Goal: Information Seeking & Learning: Learn about a topic

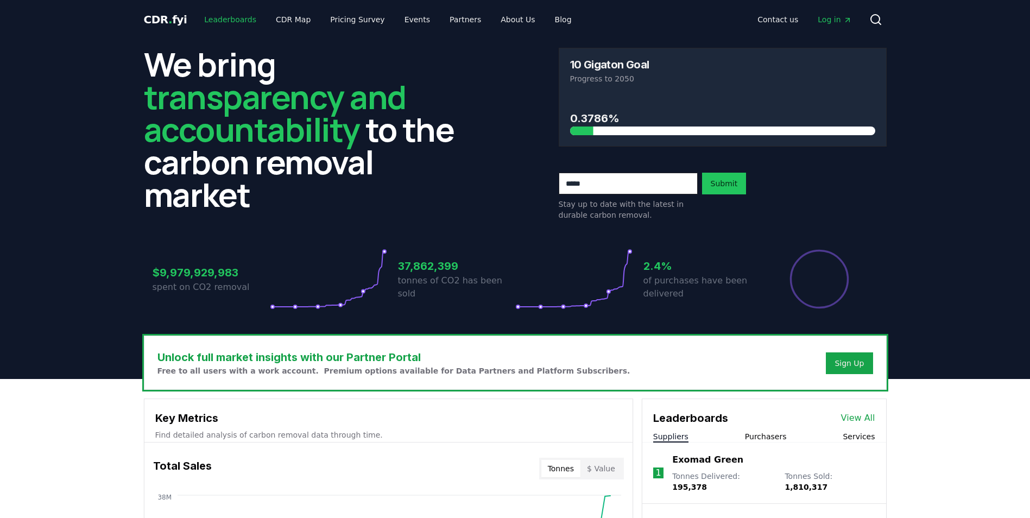
click at [243, 21] on link "Leaderboards" at bounding box center [230, 20] width 70 height 20
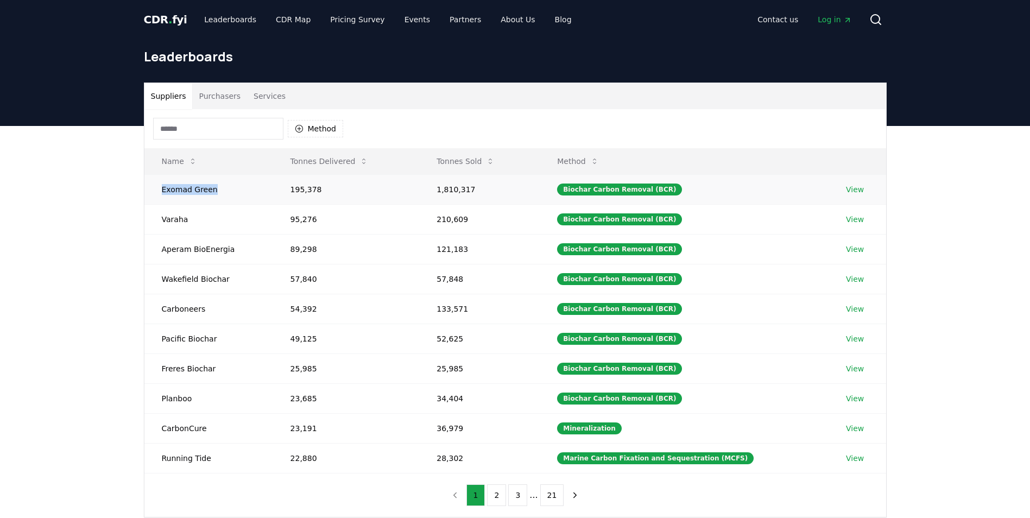
drag, startPoint x: 160, startPoint y: 188, endPoint x: 211, endPoint y: 193, distance: 51.3
click at [211, 193] on td "Exomad Green" at bounding box center [208, 189] width 129 height 30
click at [212, 193] on td "Exomad Green" at bounding box center [208, 189] width 129 height 30
drag, startPoint x: 214, startPoint y: 191, endPoint x: 160, endPoint y: 188, distance: 54.4
click at [160, 188] on td "Exomad Green" at bounding box center [208, 189] width 129 height 30
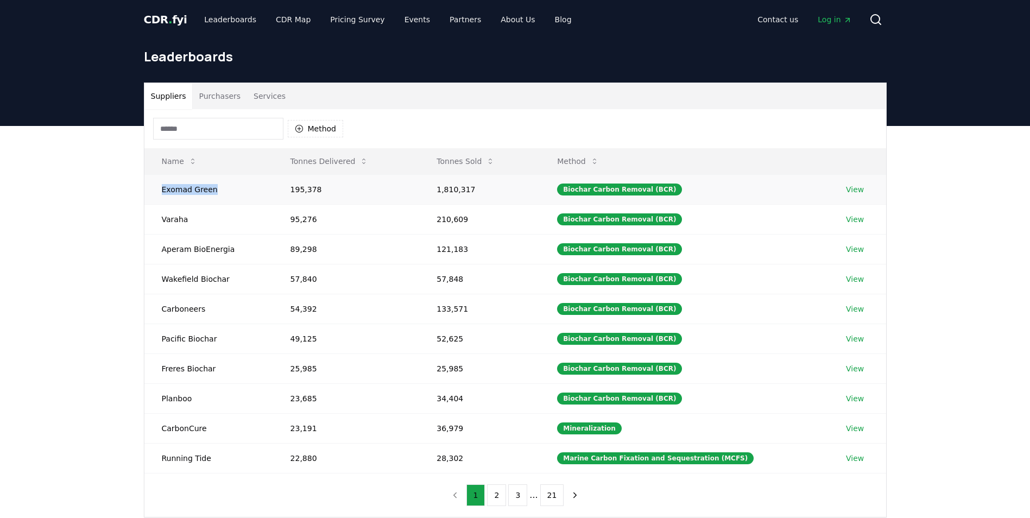
click at [161, 190] on td "Exomad Green" at bounding box center [208, 189] width 129 height 30
drag, startPoint x: 162, startPoint y: 223, endPoint x: 193, endPoint y: 219, distance: 30.6
click at [193, 219] on td "Varaha" at bounding box center [208, 219] width 129 height 30
drag, startPoint x: 193, startPoint y: 219, endPoint x: 173, endPoint y: 195, distance: 30.9
click at [174, 196] on td "Exomad Green" at bounding box center [208, 189] width 129 height 30
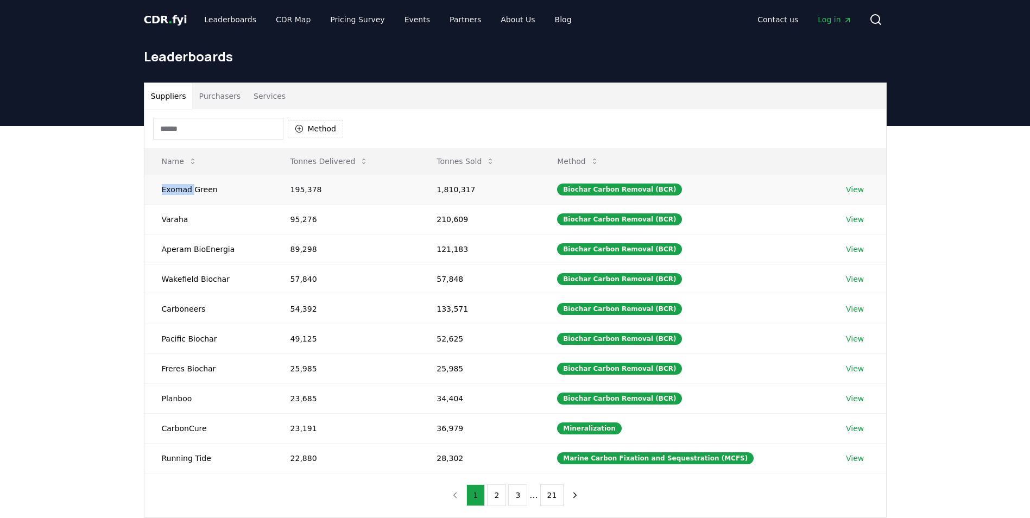
click at [173, 195] on td "Exomad Green" at bounding box center [208, 189] width 129 height 30
drag, startPoint x: 633, startPoint y: 432, endPoint x: 570, endPoint y: 429, distance: 63.6
click at [570, 429] on td "Mineralization" at bounding box center [684, 428] width 289 height 30
click at [688, 404] on td "Biochar Carbon Removal (BCR)" at bounding box center [684, 398] width 289 height 30
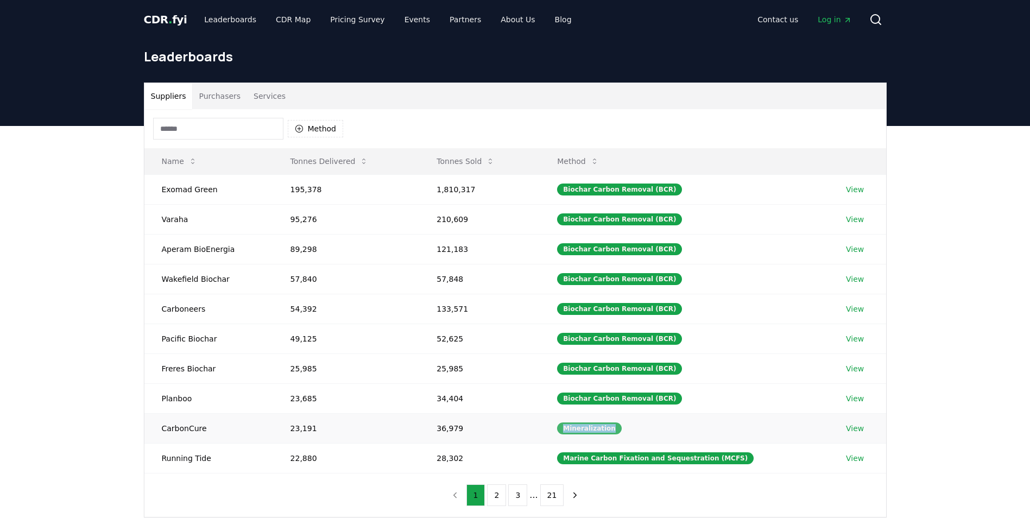
drag, startPoint x: 645, startPoint y: 427, endPoint x: 570, endPoint y: 429, distance: 75.5
click at [570, 429] on td "Mineralization" at bounding box center [684, 428] width 289 height 30
click at [344, 10] on link "Pricing Survey" at bounding box center [357, 20] width 72 height 20
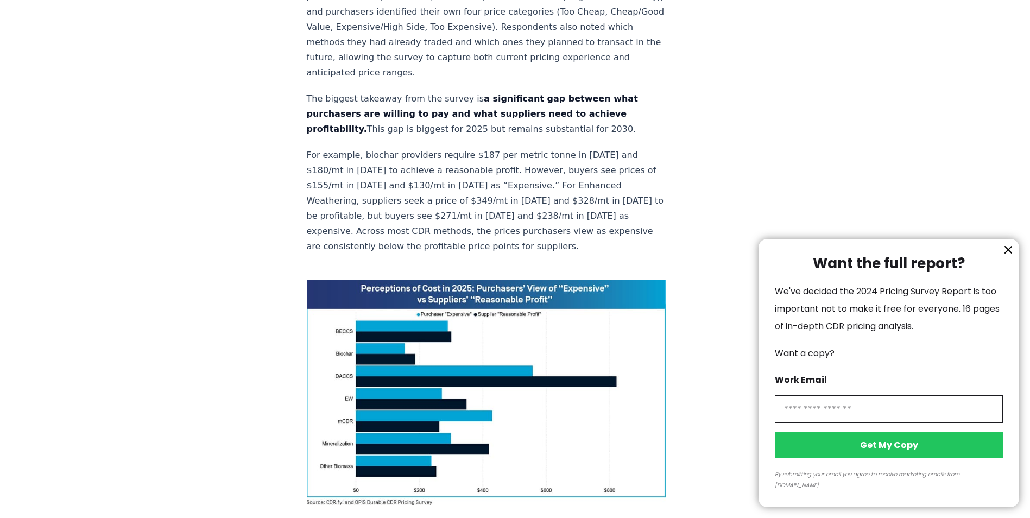
scroll to position [607, 0]
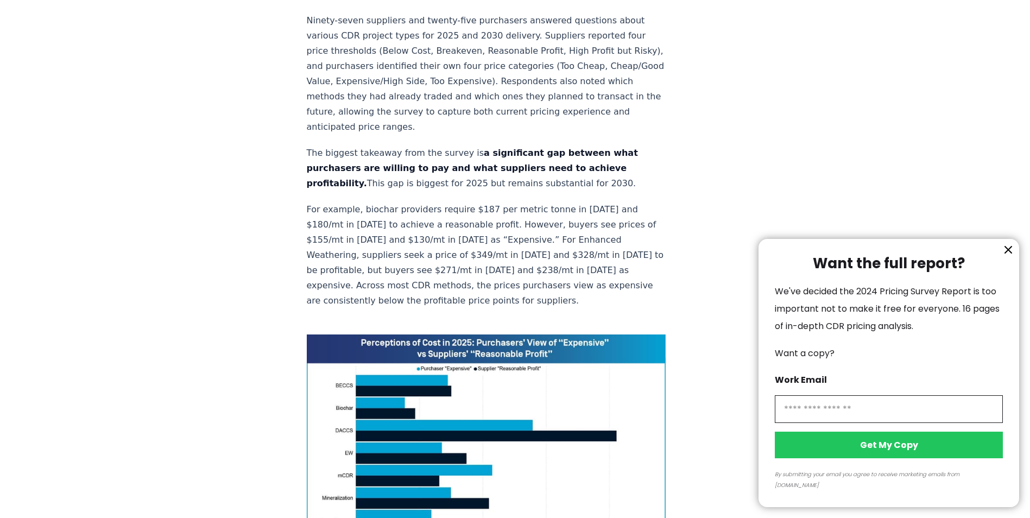
click at [1011, 256] on icon "information" at bounding box center [1008, 249] width 13 height 13
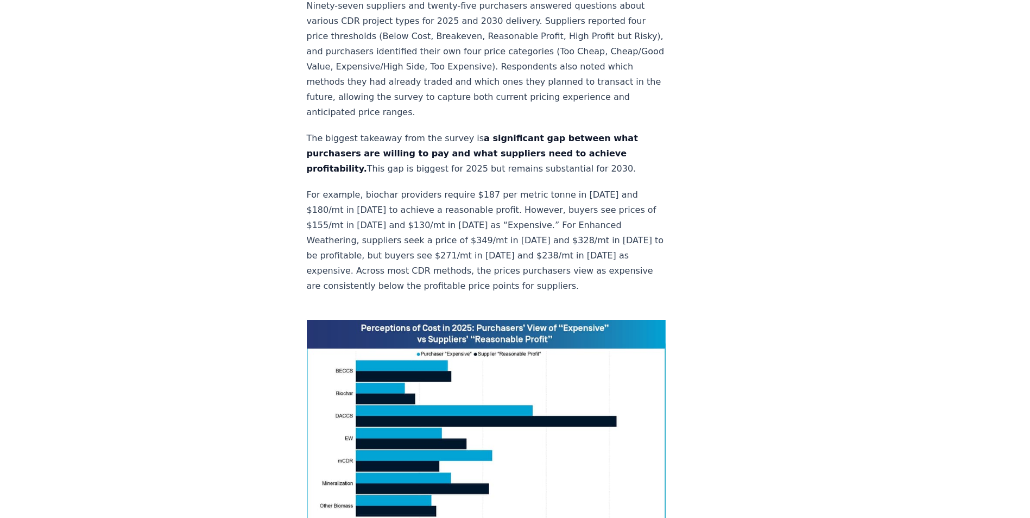
scroll to position [567, 0]
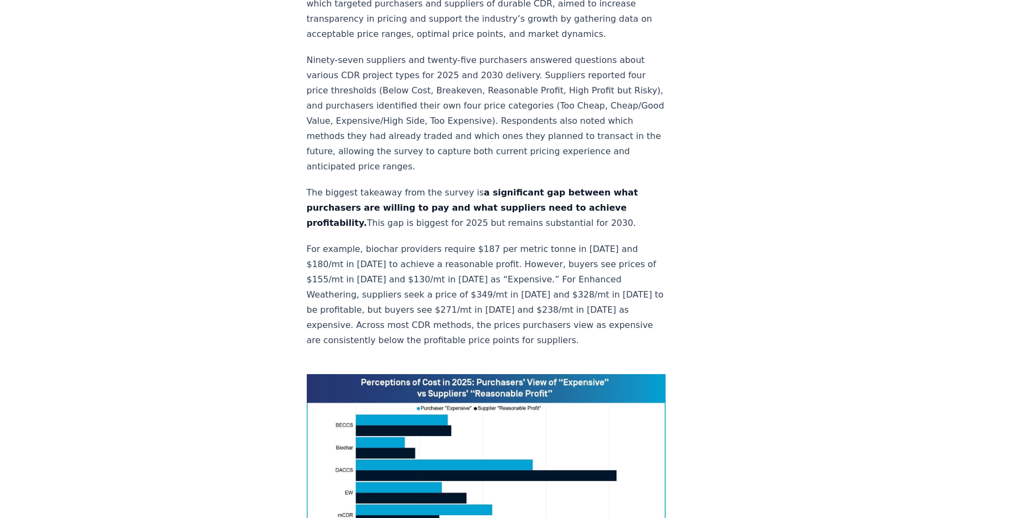
click at [328, 374] on img at bounding box center [486, 486] width 359 height 225
click at [339, 374] on img at bounding box center [486, 486] width 359 height 225
click at [338, 388] on img at bounding box center [486, 486] width 359 height 225
click at [338, 393] on img at bounding box center [486, 486] width 359 height 225
click at [344, 374] on img at bounding box center [486, 486] width 359 height 225
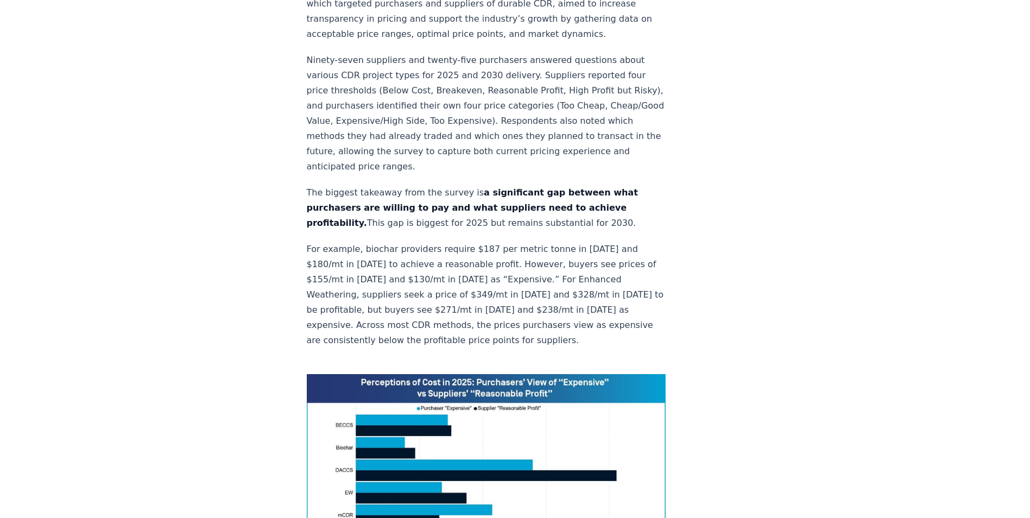
click at [344, 374] on img at bounding box center [486, 486] width 359 height 225
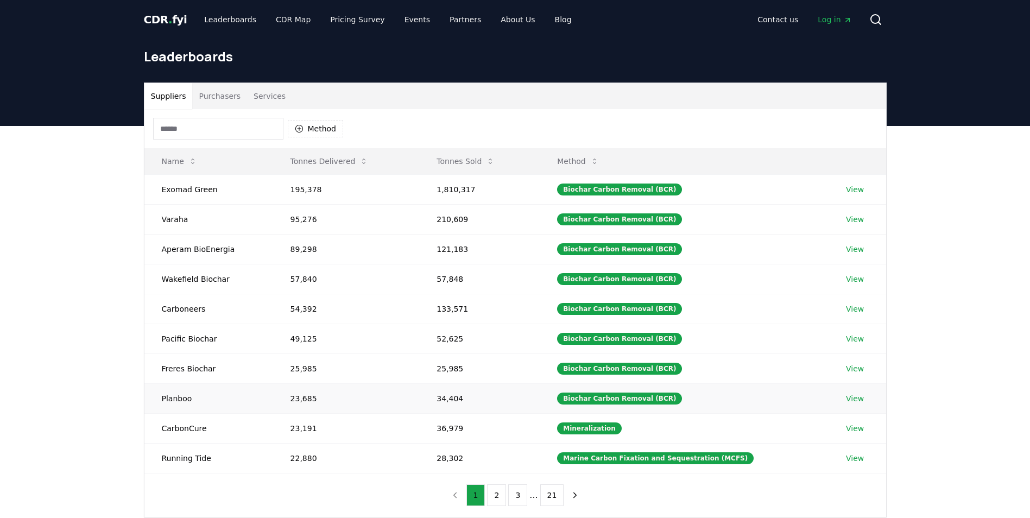
click at [846, 400] on link "View" at bounding box center [855, 398] width 18 height 11
click at [853, 431] on link "View" at bounding box center [855, 428] width 18 height 11
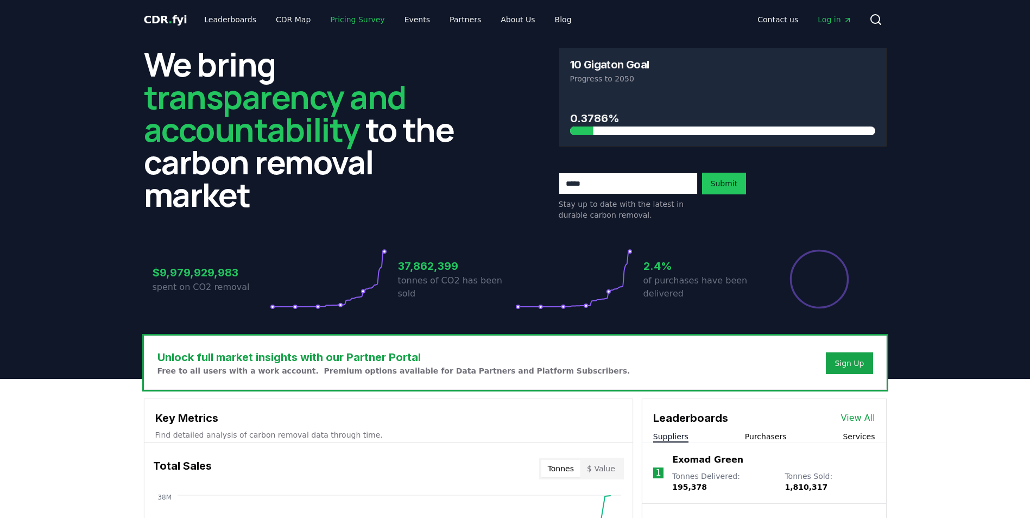
click at [357, 19] on link "Pricing Survey" at bounding box center [357, 20] width 72 height 20
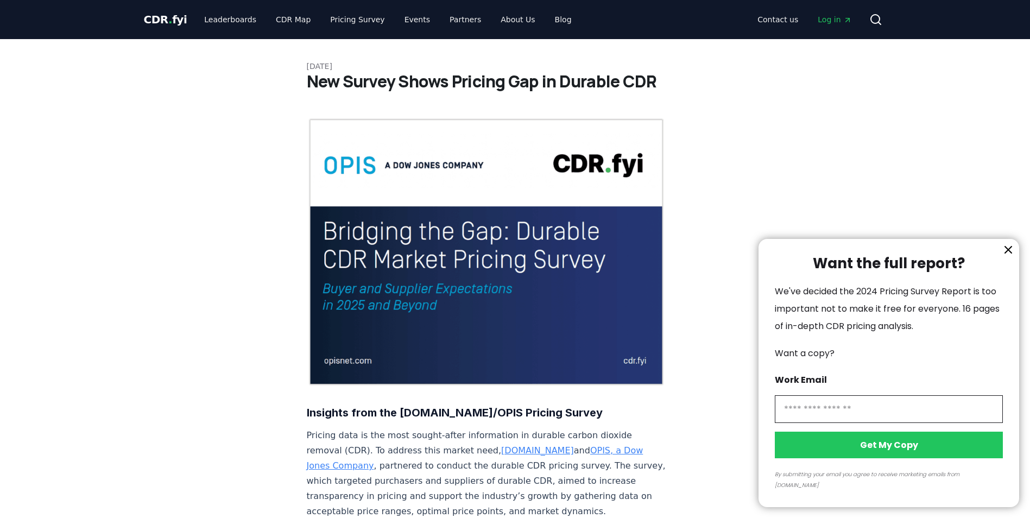
click at [496, 22] on div at bounding box center [515, 259] width 1030 height 518
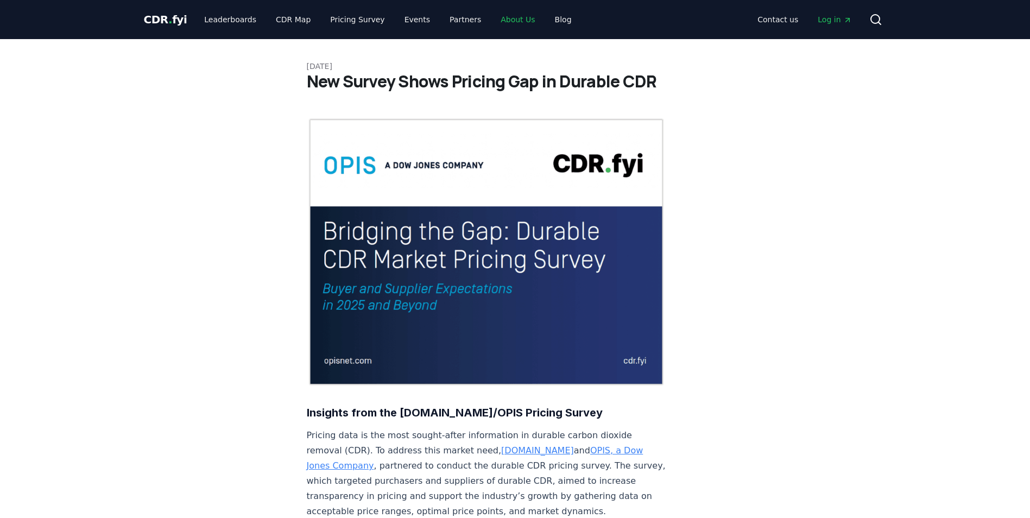
click at [503, 20] on link "About Us" at bounding box center [518, 20] width 52 height 20
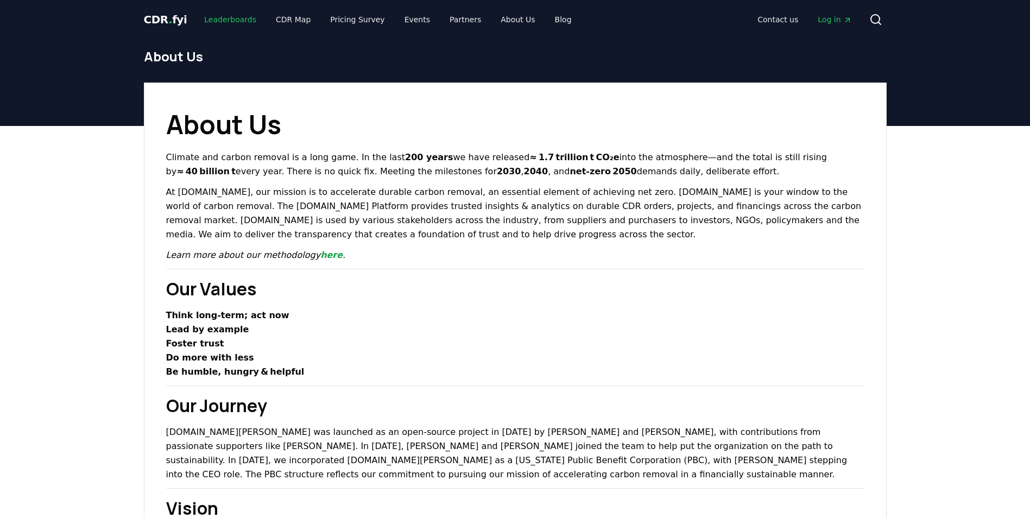
click at [218, 23] on link "Leaderboards" at bounding box center [230, 20] width 70 height 20
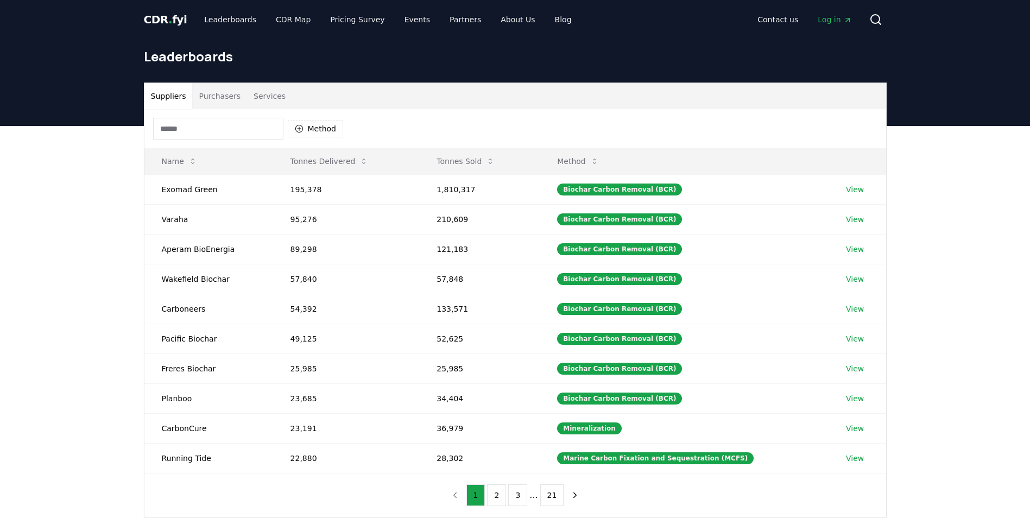
click at [168, 19] on span "." at bounding box center [170, 19] width 4 height 13
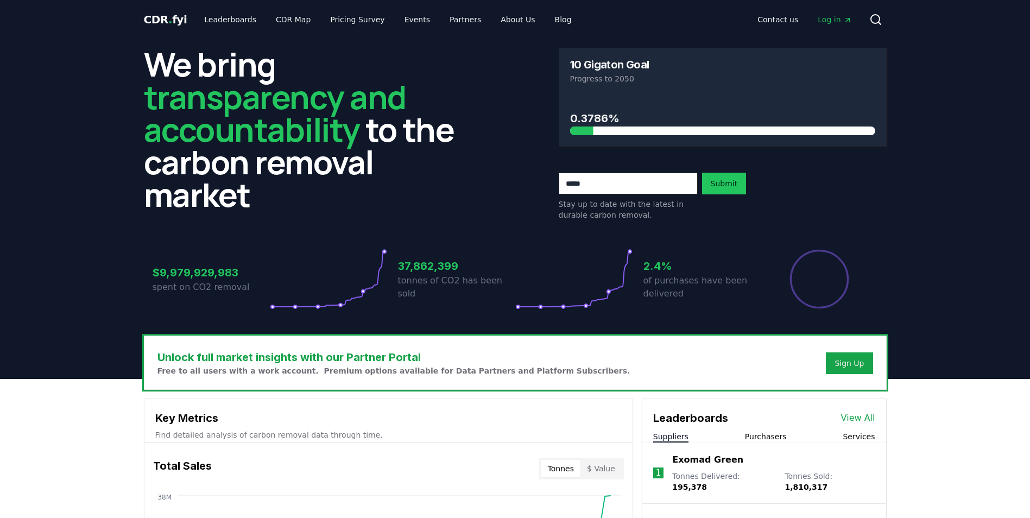
scroll to position [109, 0]
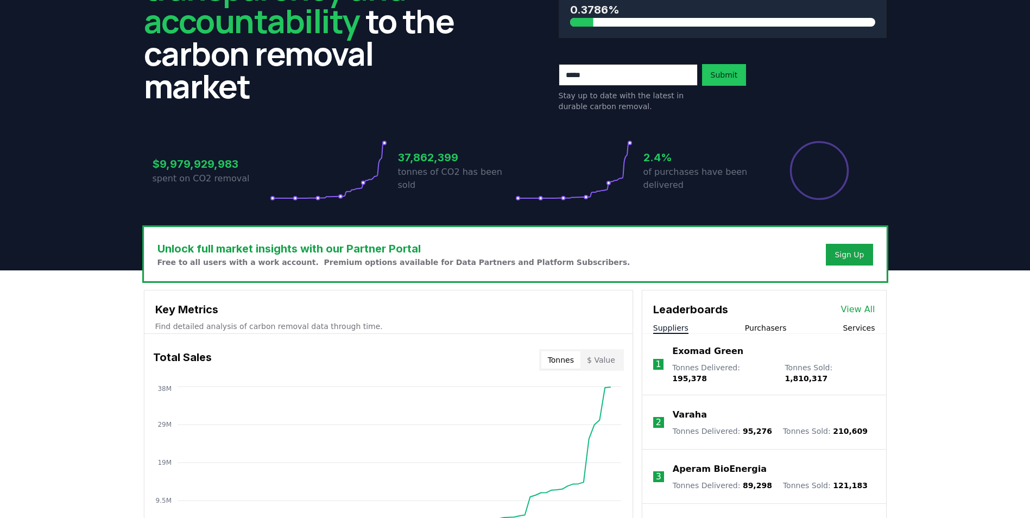
click at [373, 253] on h3 "Unlock full market insights with our Partner Portal" at bounding box center [393, 249] width 473 height 16
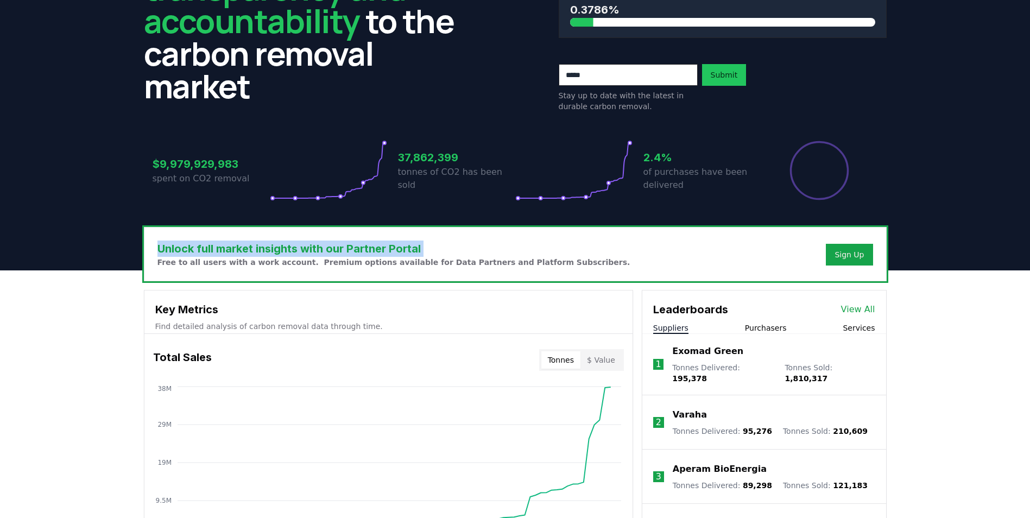
click at [373, 253] on h3 "Unlock full market insights with our Partner Portal" at bounding box center [393, 249] width 473 height 16
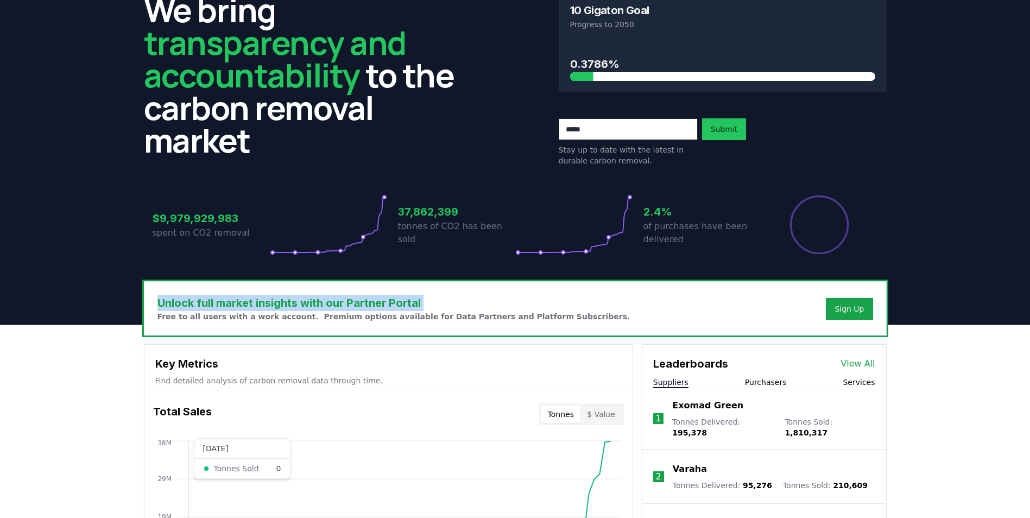
scroll to position [0, 0]
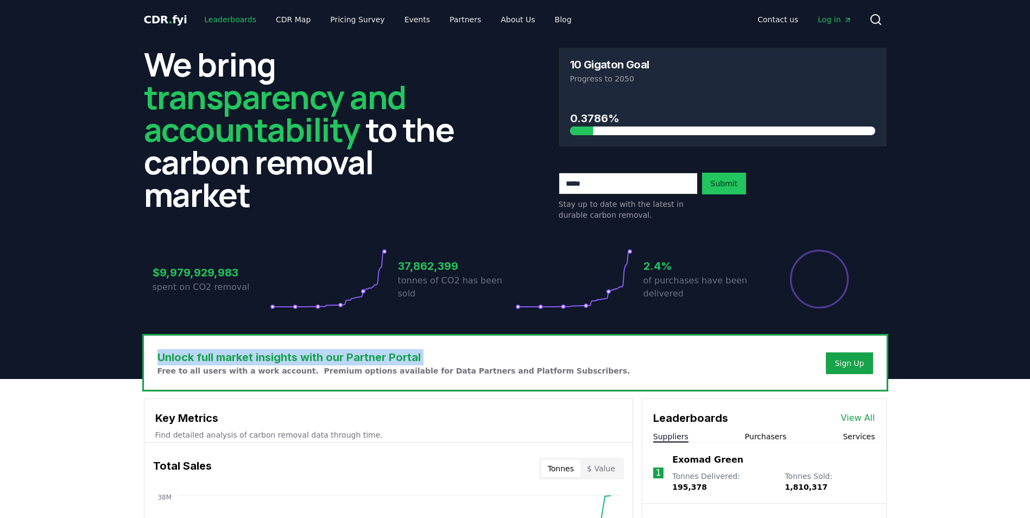
click at [225, 19] on link "Leaderboards" at bounding box center [230, 20] width 70 height 20
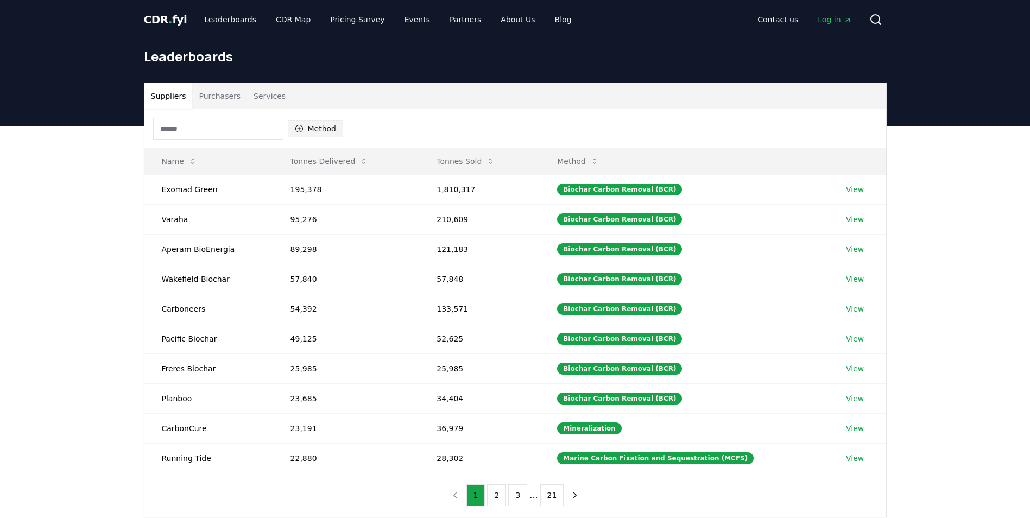
click at [334, 123] on button "Method" at bounding box center [316, 128] width 56 height 17
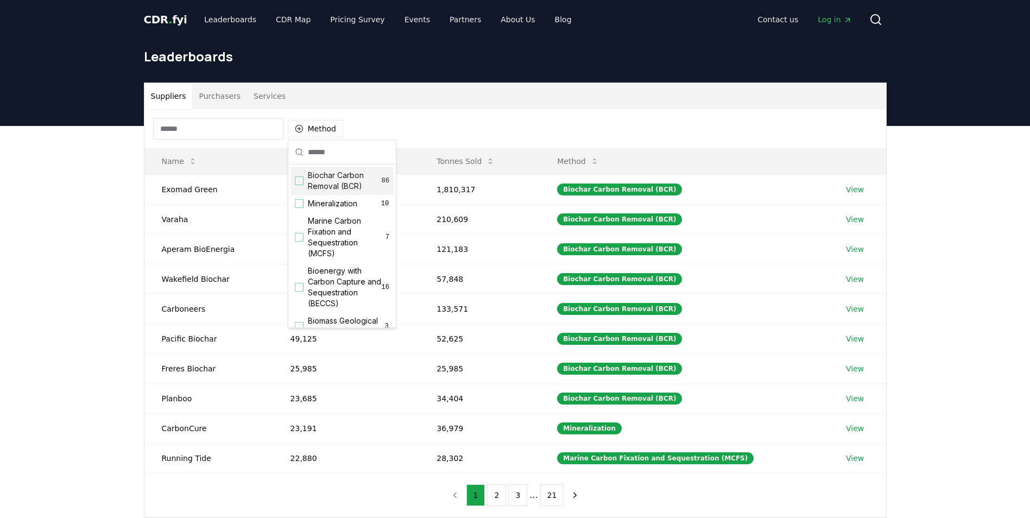
click at [338, 187] on span "Biochar Carbon Removal (BCR)" at bounding box center [345, 181] width 74 height 22
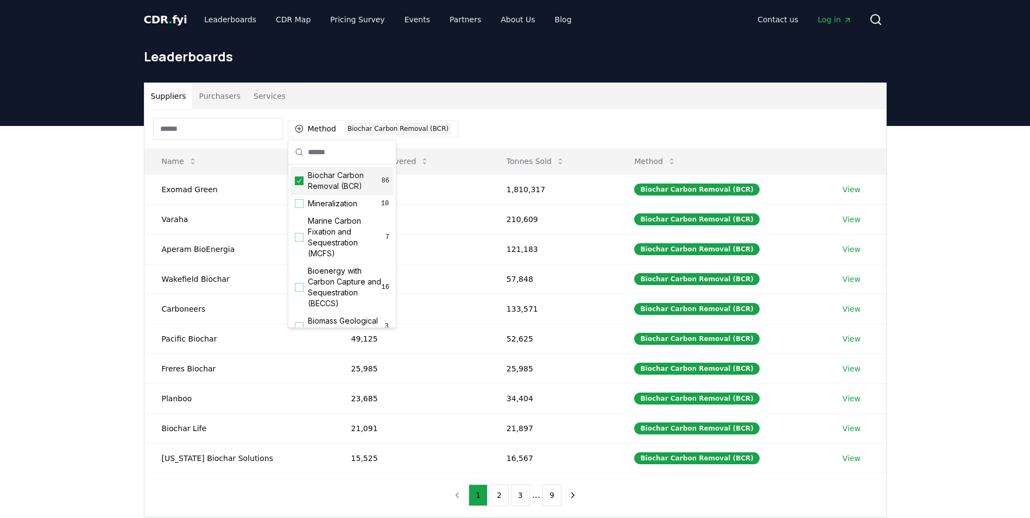
click at [102, 247] on div "Suppliers Purchasers Services Method 1 Biochar Carbon Removal (BCR) Name Tonnes…" at bounding box center [515, 343] width 1030 height 435
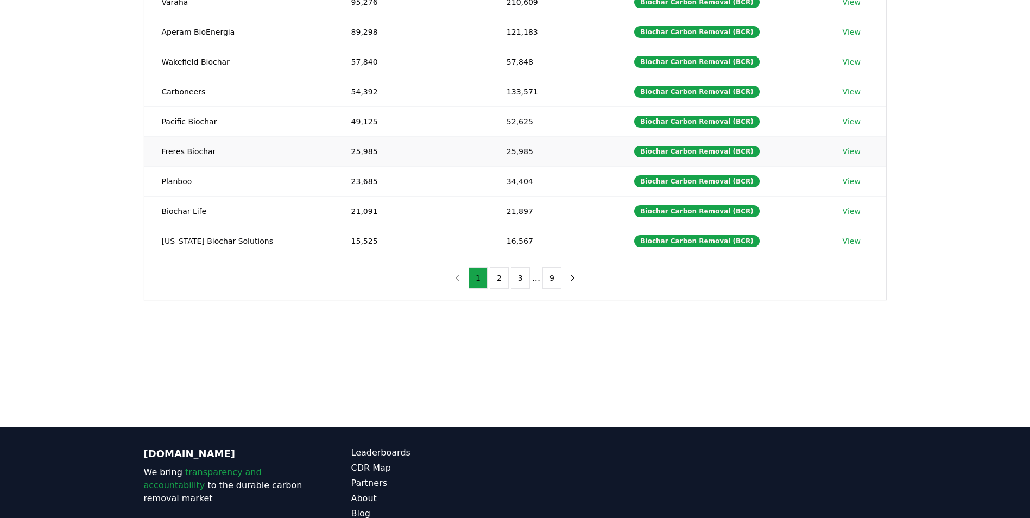
scroll to position [54, 0]
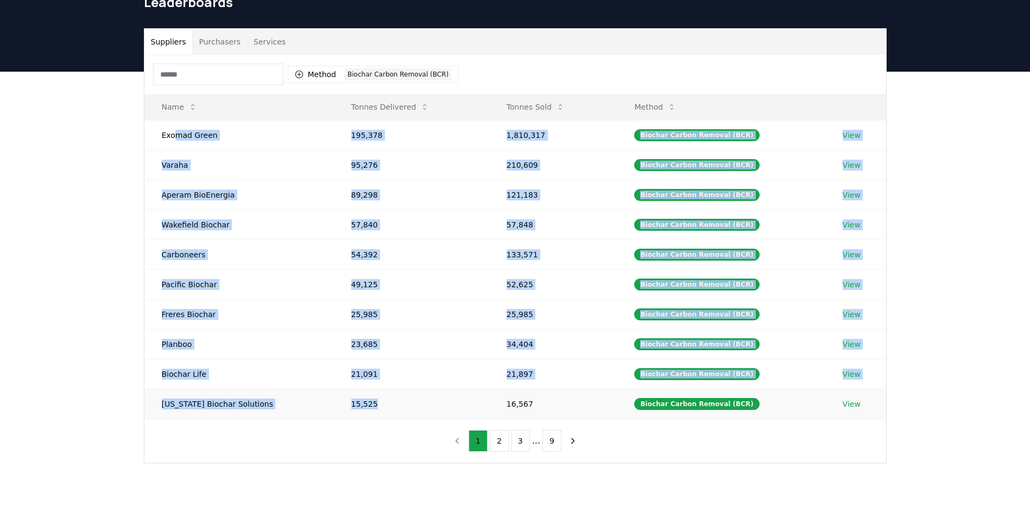
drag, startPoint x: 192, startPoint y: 140, endPoint x: 367, endPoint y: 407, distance: 319.4
click at [367, 407] on tbody "Exomad Green 195,378 1,810,317 Biochar Carbon Removal (BCR) View Varaha 95,276 …" at bounding box center [515, 269] width 742 height 299
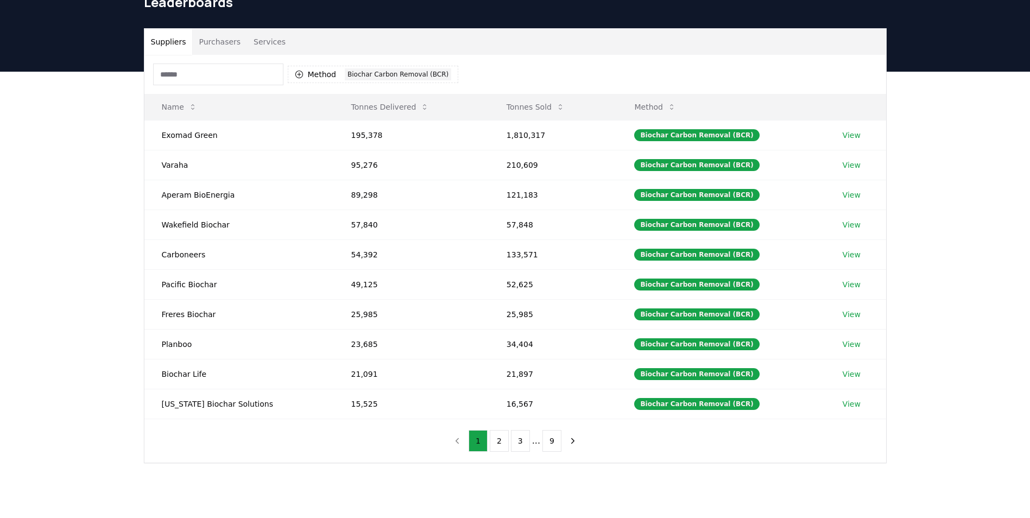
drag, startPoint x: 367, startPoint y: 407, endPoint x: 365, endPoint y: 447, distance: 39.7
click at [365, 447] on div "Method 1 Biochar Carbon Removal (BCR) Name Tonnes Delivered Tonnes Sold Method …" at bounding box center [515, 259] width 742 height 408
drag, startPoint x: 161, startPoint y: 131, endPoint x: 544, endPoint y: 136, distance: 382.3
click at [544, 136] on tr "Exomad Green 195,378 1,810,317 Biochar Carbon Removal (BCR) View" at bounding box center [515, 135] width 742 height 30
click at [190, 134] on td "Exomad Green" at bounding box center [238, 135] width 189 height 30
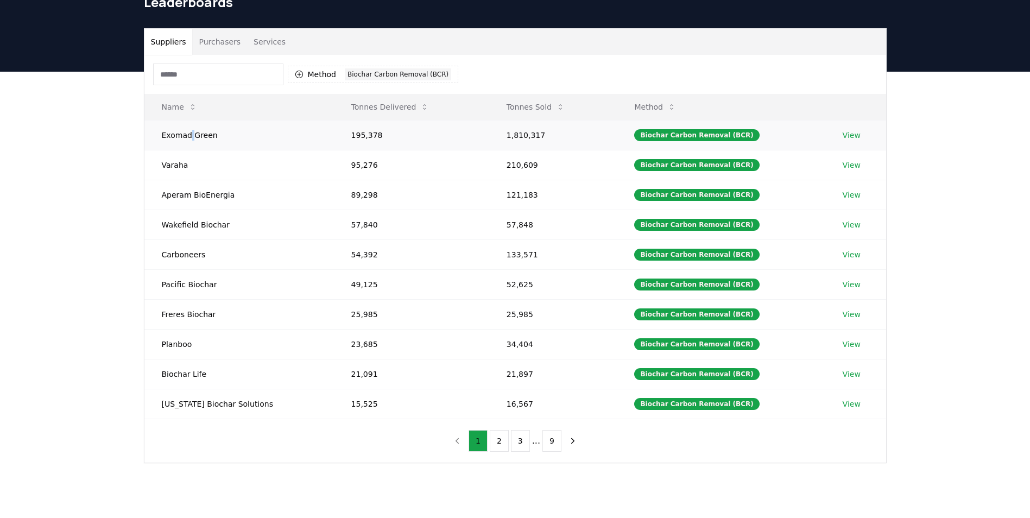
click at [190, 134] on td "Exomad Green" at bounding box center [238, 135] width 189 height 30
click at [500, 440] on button "2" at bounding box center [499, 441] width 19 height 22
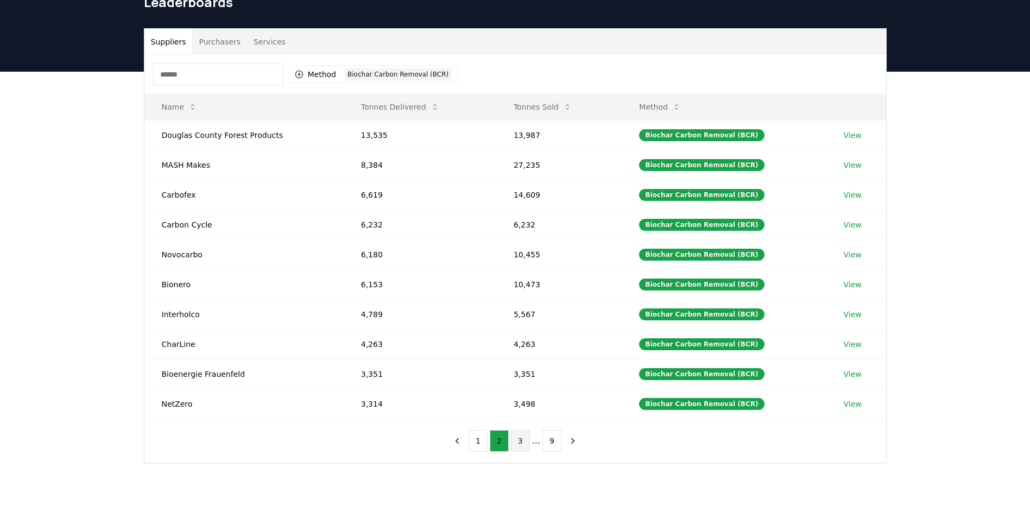
click at [521, 437] on button "3" at bounding box center [520, 441] width 19 height 22
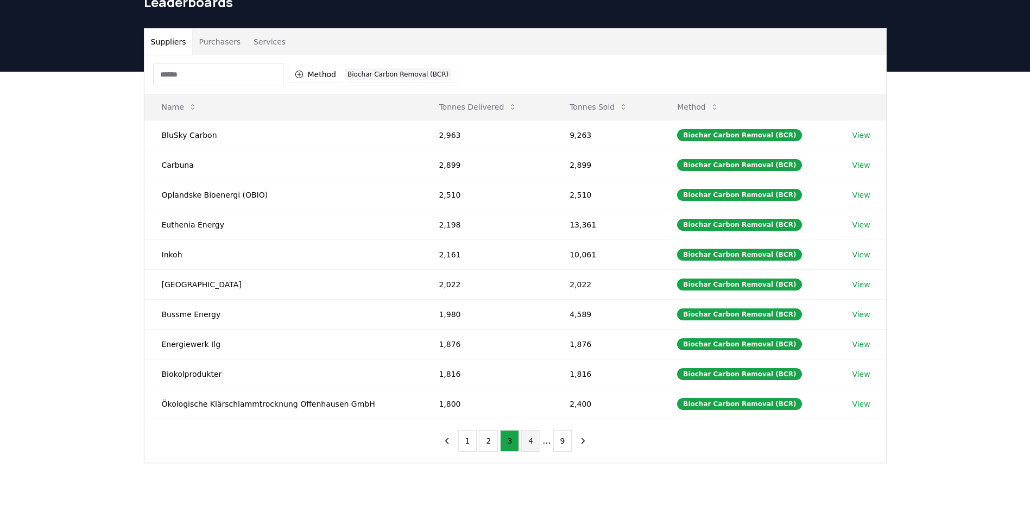
click at [535, 448] on button "4" at bounding box center [530, 441] width 19 height 22
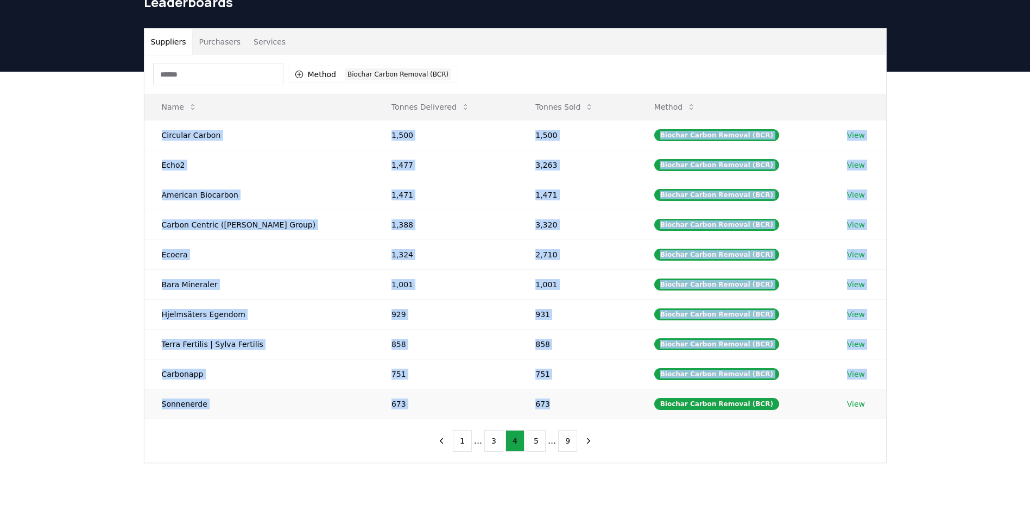
drag, startPoint x: 161, startPoint y: 131, endPoint x: 530, endPoint y: 402, distance: 458.7
click at [530, 402] on tbody "Circular Carbon 1,500 1,500 Biochar Carbon Removal (BCR) View Echo2 1,477 3,263…" at bounding box center [515, 269] width 742 height 299
click at [530, 402] on td "673" at bounding box center [577, 404] width 118 height 30
drag, startPoint x: 530, startPoint y: 402, endPoint x: 174, endPoint y: 137, distance: 444.3
click at [174, 137] on tbody "Circular Carbon 1,500 1,500 Biochar Carbon Removal (BCR) View Echo2 1,477 3,263…" at bounding box center [515, 269] width 742 height 299
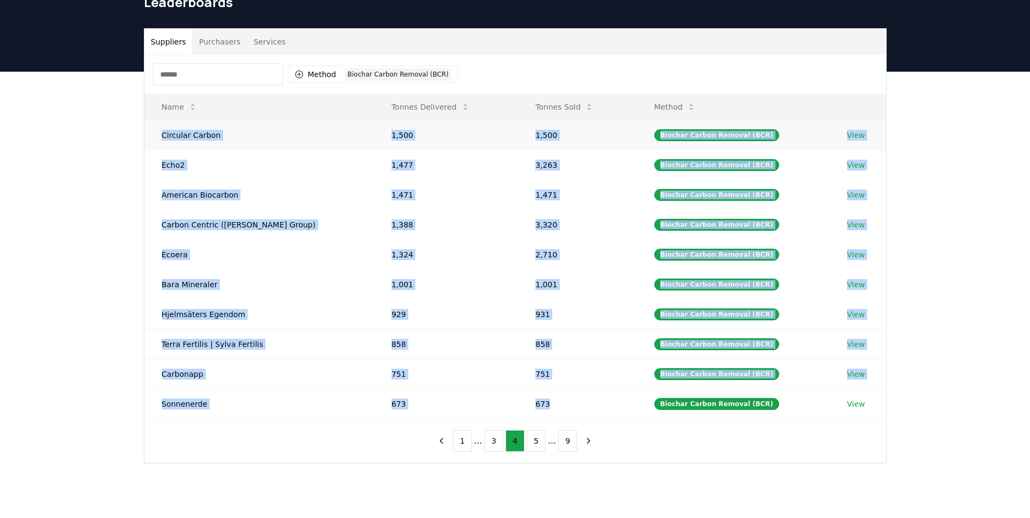
click at [174, 137] on td "Circular Carbon" at bounding box center [259, 135] width 230 height 30
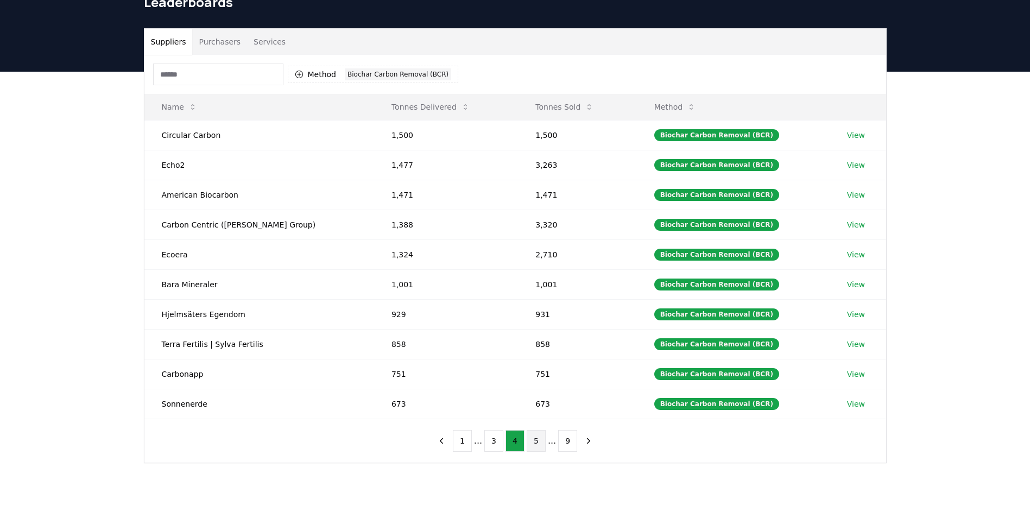
click at [534, 445] on button "5" at bounding box center [536, 441] width 19 height 22
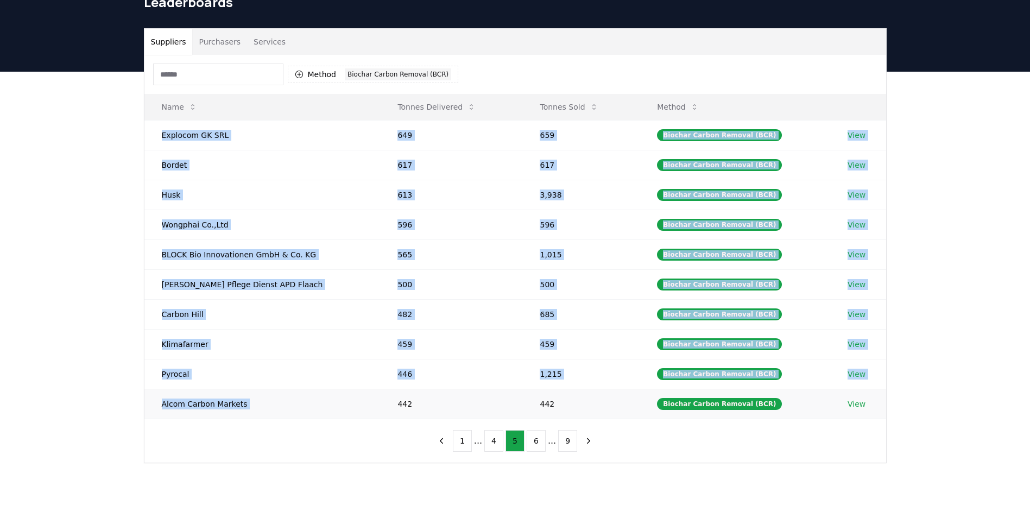
drag, startPoint x: 155, startPoint y: 133, endPoint x: 378, endPoint y: 398, distance: 346.1
click at [378, 398] on tbody "Explocom GK SRL 649 659 Biochar Carbon Removal (BCR) View Bordet 617 617 Biocha…" at bounding box center [515, 269] width 742 height 299
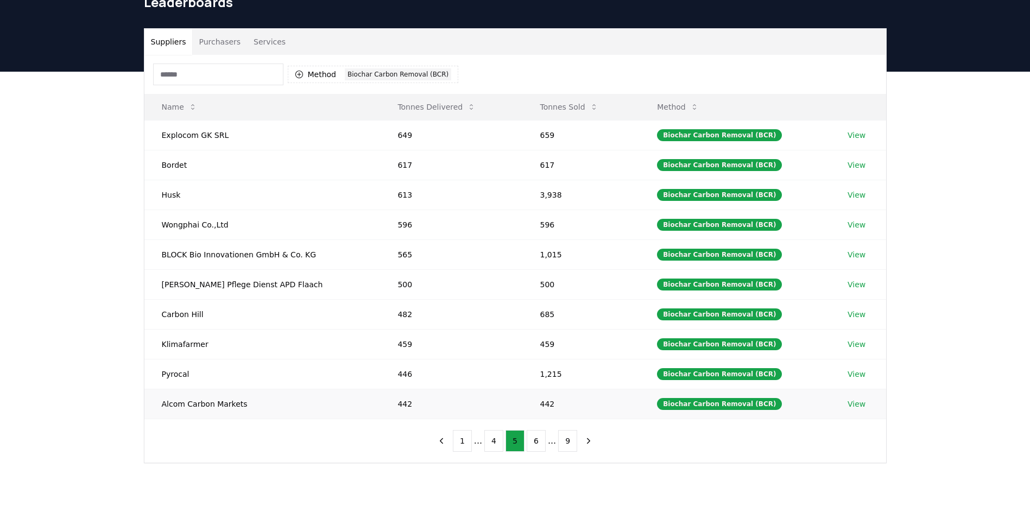
drag, startPoint x: 378, startPoint y: 398, endPoint x: 484, endPoint y: 396, distance: 105.9
click at [484, 396] on td "442" at bounding box center [451, 404] width 142 height 30
click at [540, 445] on button "6" at bounding box center [536, 441] width 19 height 22
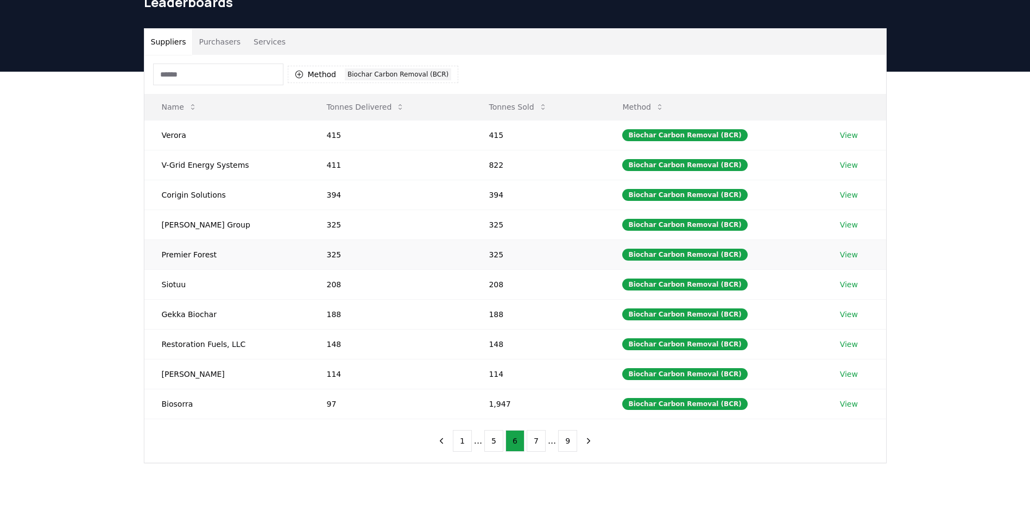
click at [217, 260] on td "Premier Forest" at bounding box center [226, 254] width 165 height 30
drag, startPoint x: 217, startPoint y: 260, endPoint x: 223, endPoint y: 294, distance: 34.2
click at [223, 294] on td "Siotuu" at bounding box center [226, 284] width 165 height 30
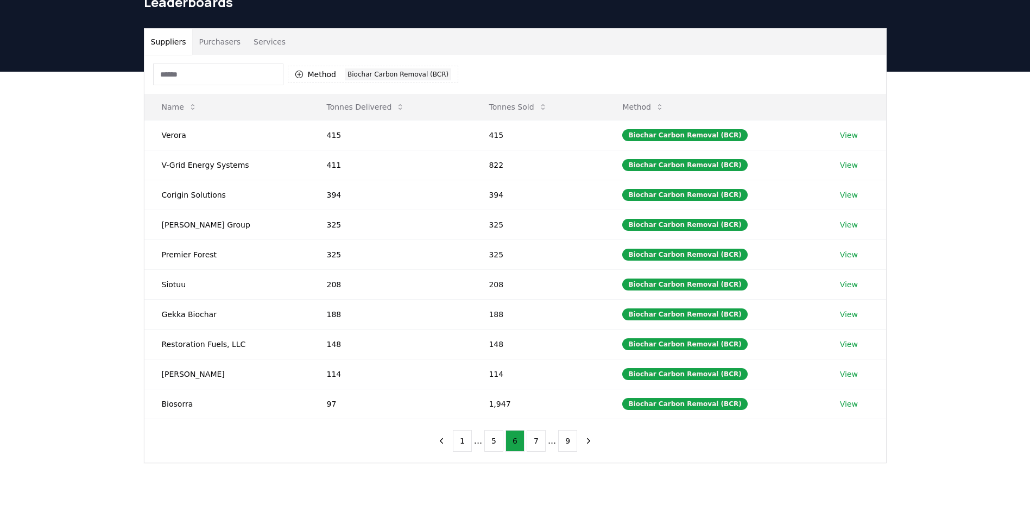
click at [538, 458] on div "1 ... 5 6 7 ... 9" at bounding box center [514, 440] width 187 height 43
click at [534, 450] on button "7" at bounding box center [536, 441] width 19 height 22
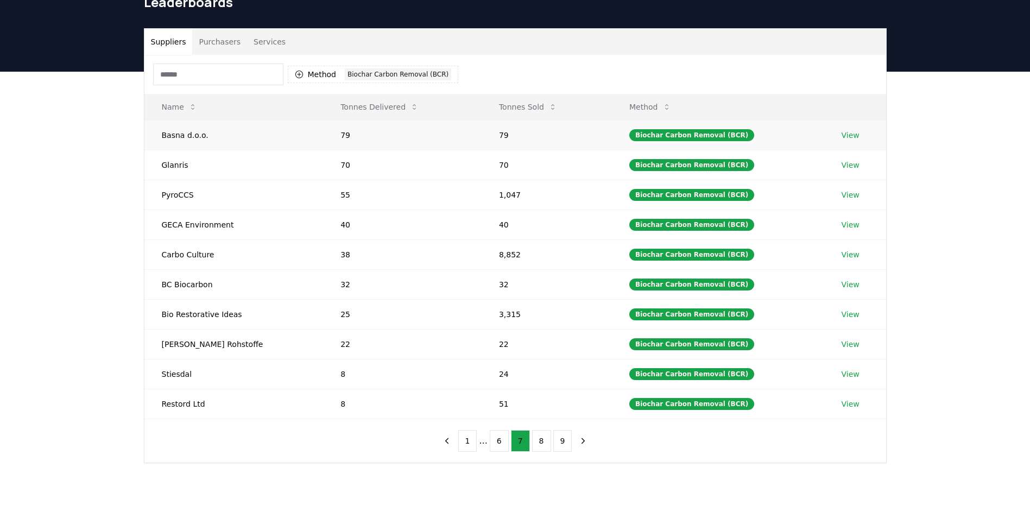
click at [161, 131] on td "Basna d.o.o." at bounding box center [233, 135] width 179 height 30
click at [182, 167] on td "Glanris" at bounding box center [233, 165] width 179 height 30
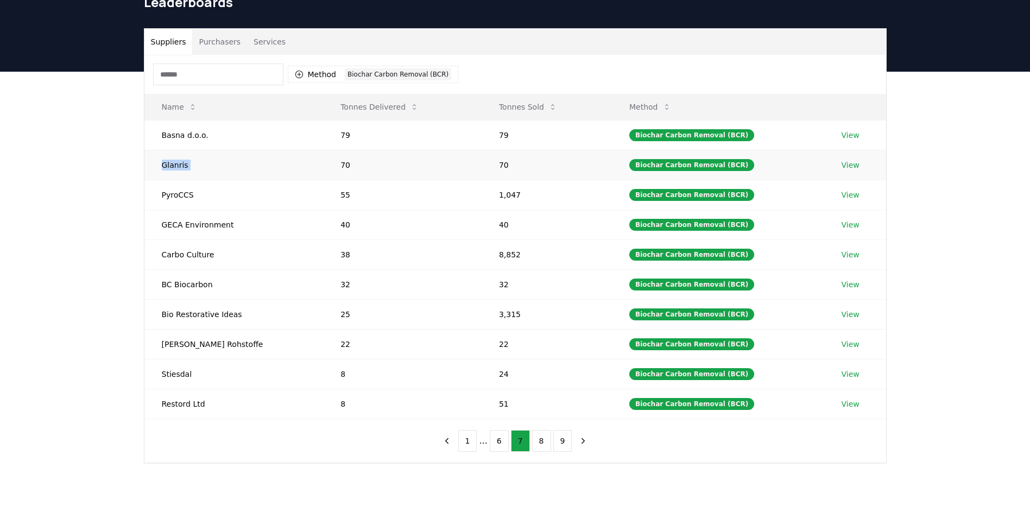
click at [182, 167] on td "Glanris" at bounding box center [233, 165] width 179 height 30
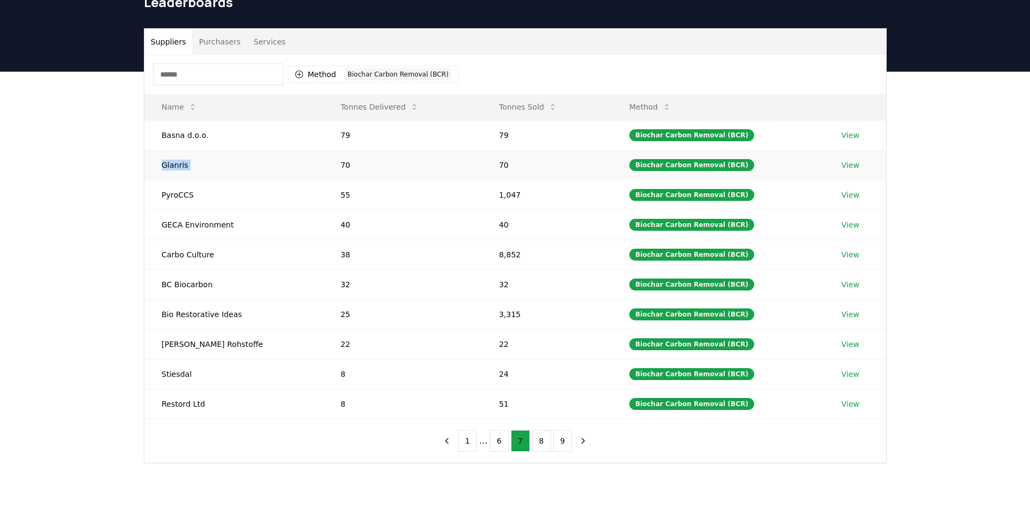
click at [182, 167] on td "Glanris" at bounding box center [233, 165] width 179 height 30
drag, startPoint x: 182, startPoint y: 167, endPoint x: 182, endPoint y: 188, distance: 21.2
click at [182, 188] on td "PyroCCS" at bounding box center [233, 195] width 179 height 30
click at [182, 196] on td "PyroCCS" at bounding box center [233, 195] width 179 height 30
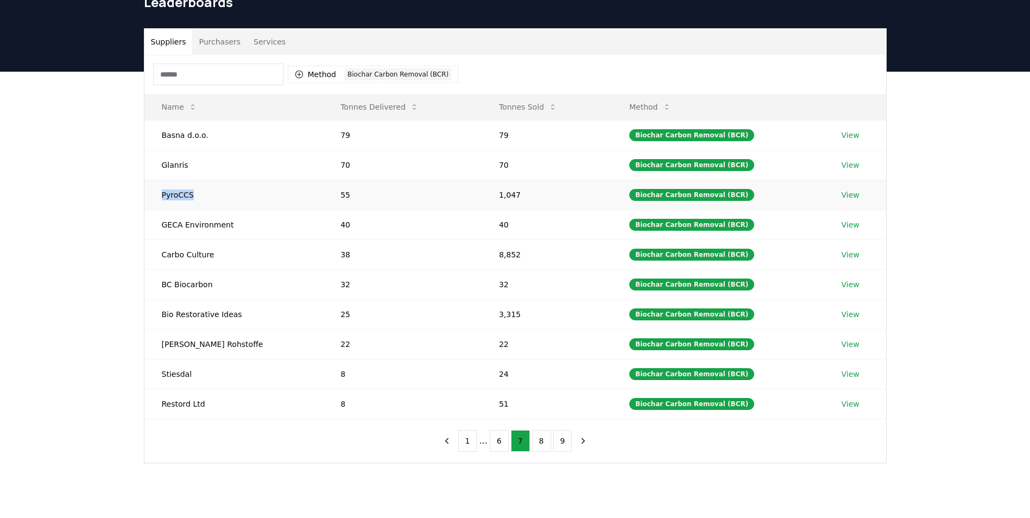
click at [182, 196] on td "PyroCCS" at bounding box center [233, 195] width 179 height 30
click at [182, 197] on td "PyroCCS" at bounding box center [233, 195] width 179 height 30
click at [191, 212] on td "GECA Environment" at bounding box center [233, 225] width 179 height 30
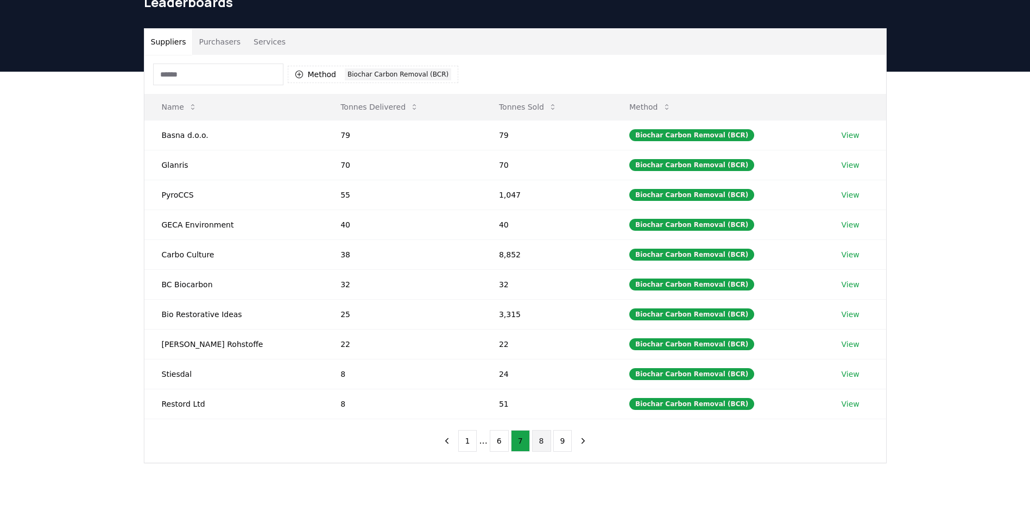
click at [541, 450] on button "8" at bounding box center [541, 441] width 19 height 22
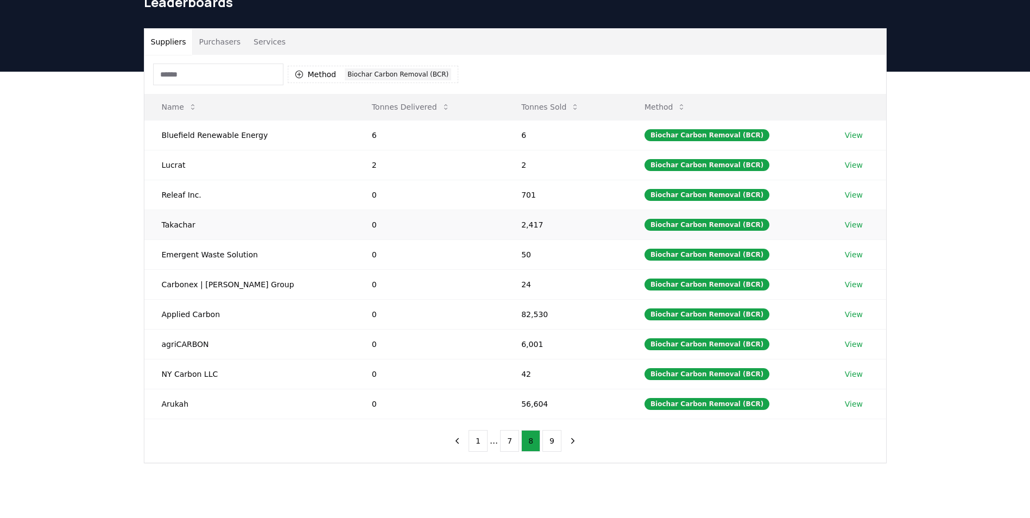
click at [202, 233] on td "Takachar" at bounding box center [249, 225] width 210 height 30
click at [546, 443] on button "9" at bounding box center [551, 441] width 19 height 22
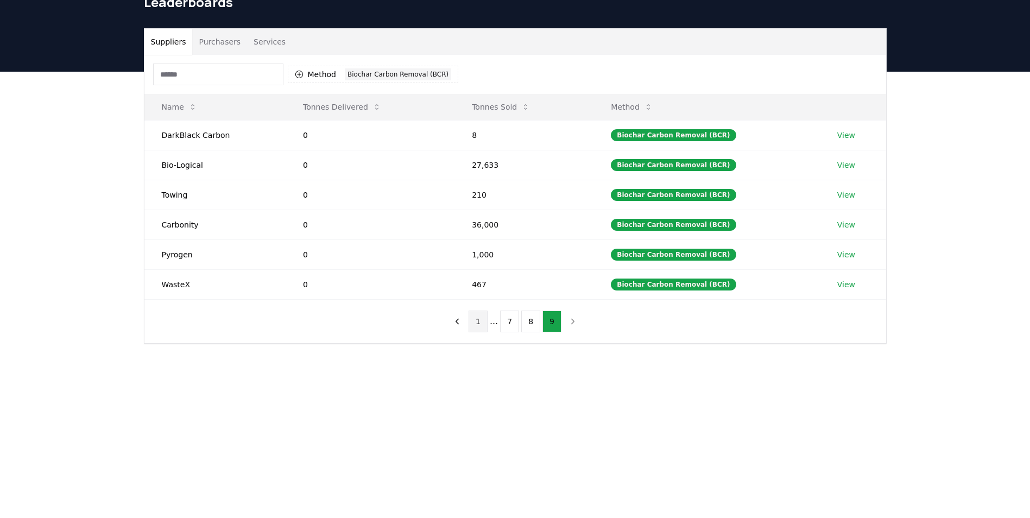
click at [485, 323] on button "1" at bounding box center [478, 322] width 19 height 22
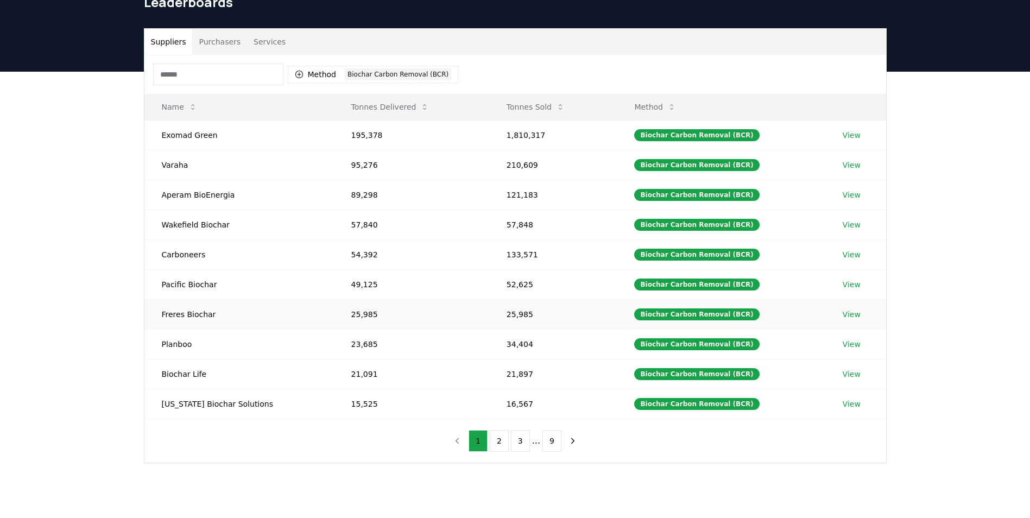
scroll to position [0, 0]
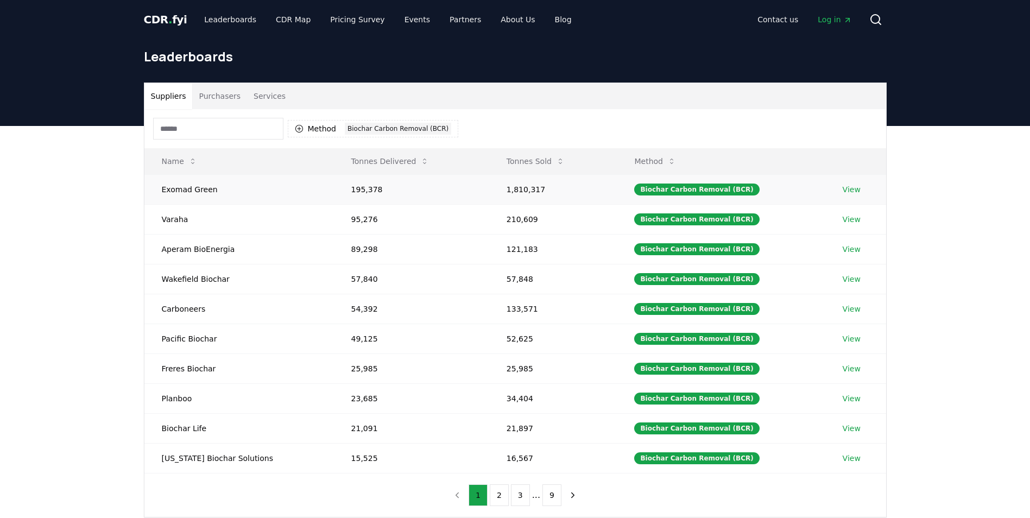
click at [339, 187] on td "195,378" at bounding box center [411, 189] width 155 height 30
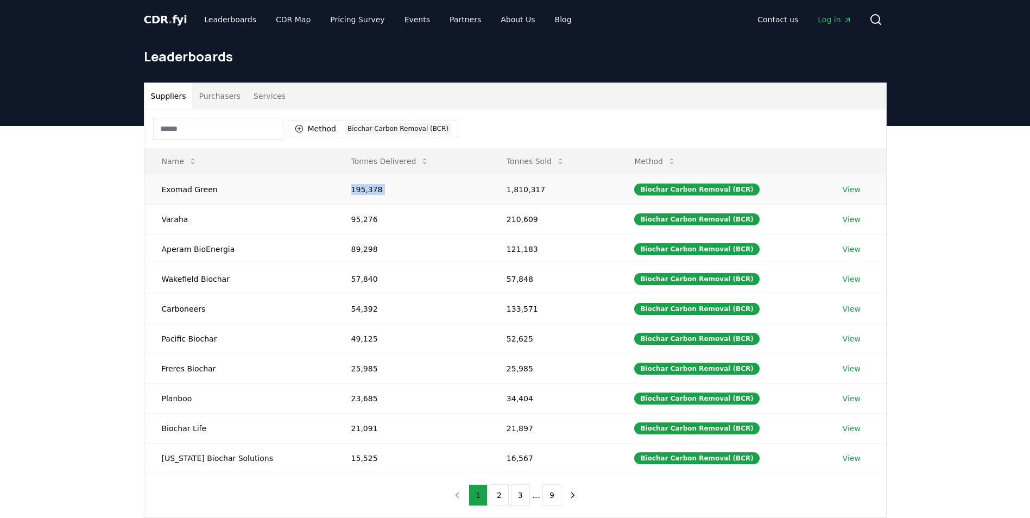
click at [339, 187] on td "195,378" at bounding box center [411, 189] width 155 height 30
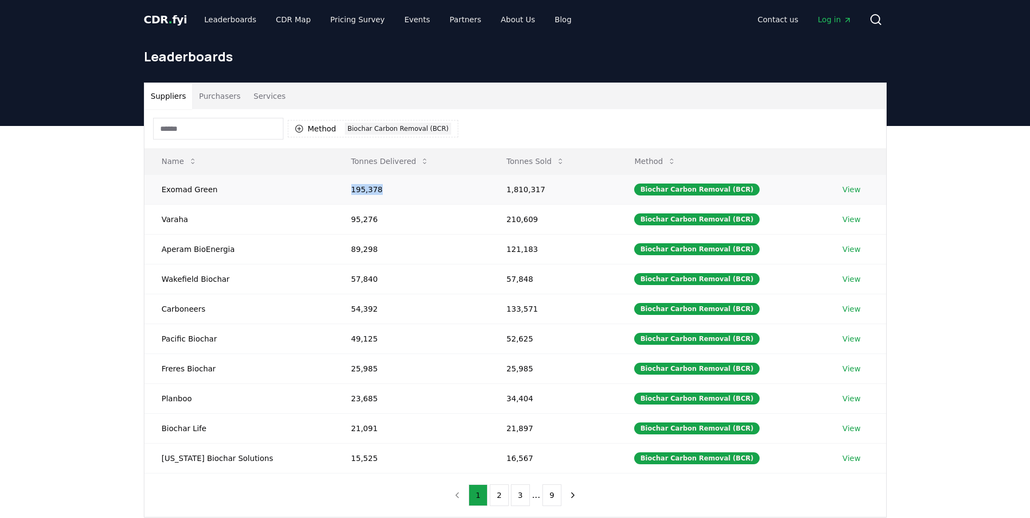
click at [339, 187] on td "195,378" at bounding box center [411, 189] width 155 height 30
drag, startPoint x: 339, startPoint y: 187, endPoint x: 292, endPoint y: 198, distance: 48.6
click at [292, 198] on td "Exomad Green" at bounding box center [238, 189] width 189 height 30
click at [91, 370] on div "Suppliers Purchasers Services Method 1 Biochar Carbon Removal (BCR) Name Tonnes…" at bounding box center [515, 343] width 1030 height 435
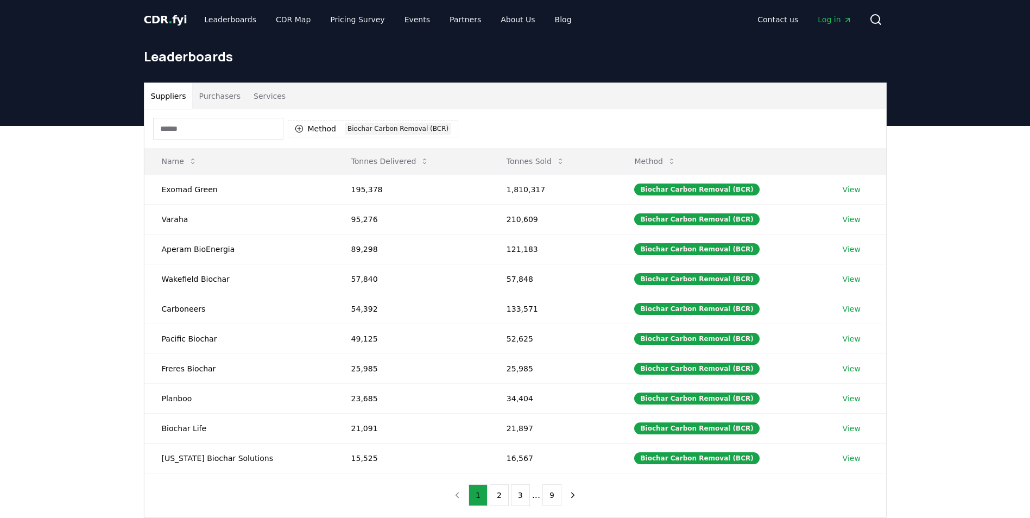
click at [122, 359] on div "Suppliers Purchasers Services Method 1 Biochar Carbon Removal (BCR) Name Tonnes…" at bounding box center [515, 343] width 1030 height 435
click at [356, 222] on td "95,276" at bounding box center [411, 219] width 155 height 30
click at [357, 224] on td "95,276" at bounding box center [411, 219] width 155 height 30
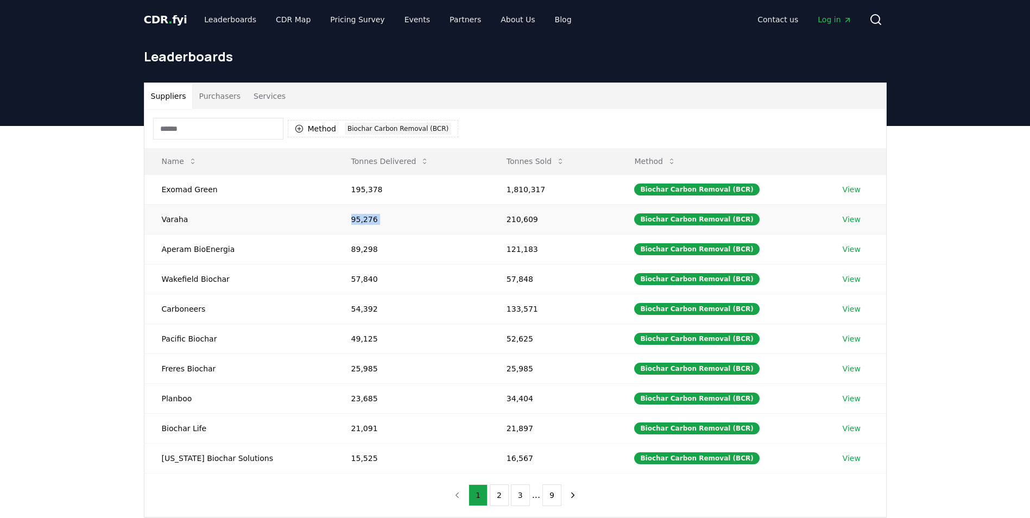
click at [357, 224] on td "95,276" at bounding box center [411, 219] width 155 height 30
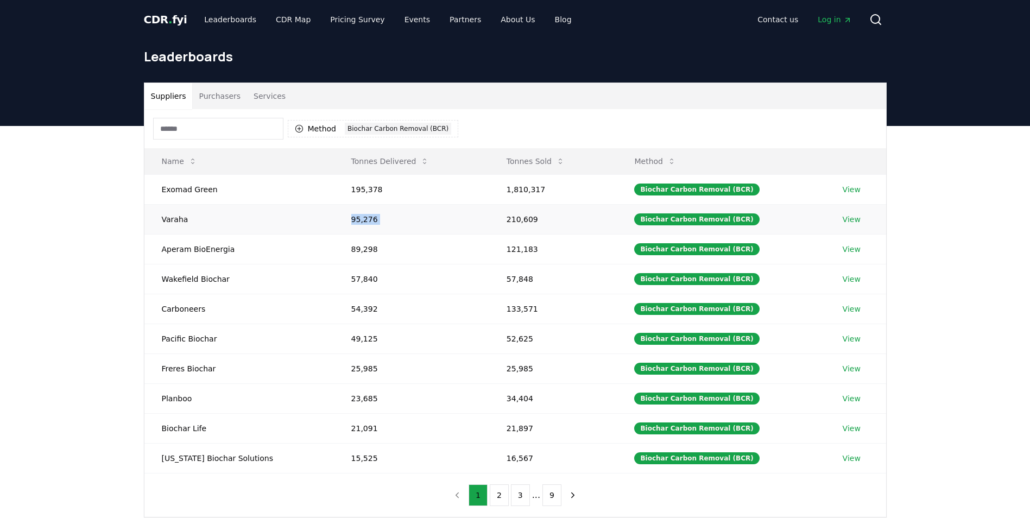
drag, startPoint x: 357, startPoint y: 224, endPoint x: 352, endPoint y: 219, distance: 6.1
click at [352, 219] on td "95,276" at bounding box center [411, 219] width 155 height 30
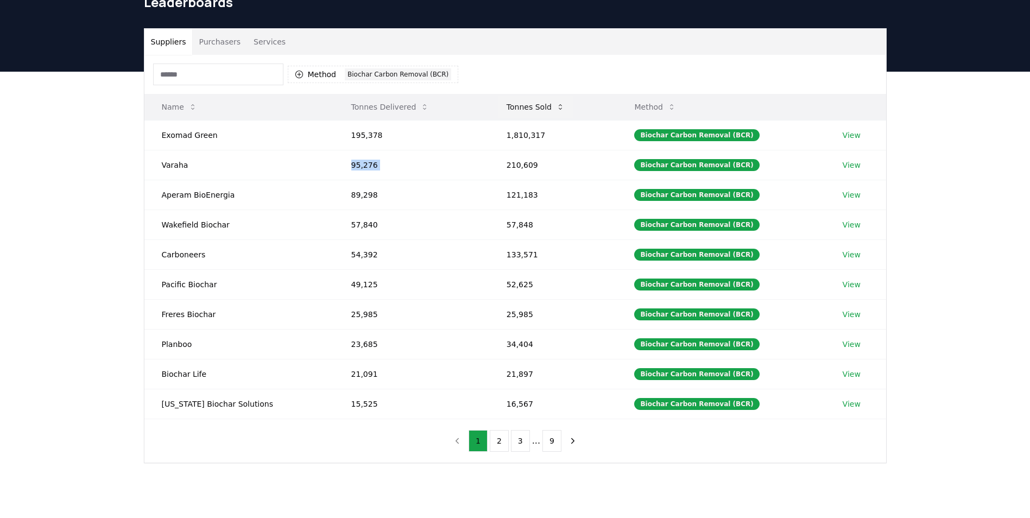
click at [530, 114] on button "Tonnes Sold" at bounding box center [535, 107] width 75 height 22
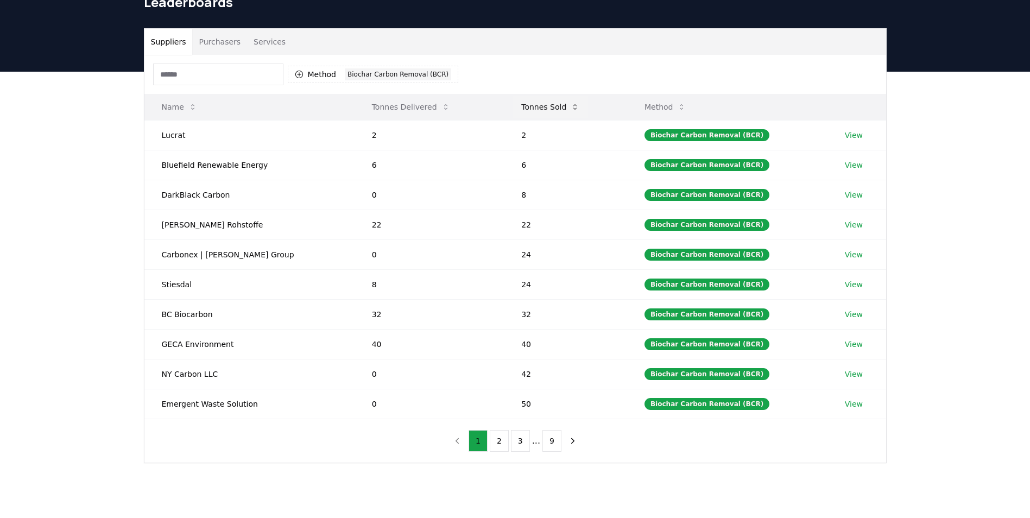
click at [514, 114] on button "Tonnes Sold" at bounding box center [550, 107] width 75 height 22
